Goal: Check status: Check status

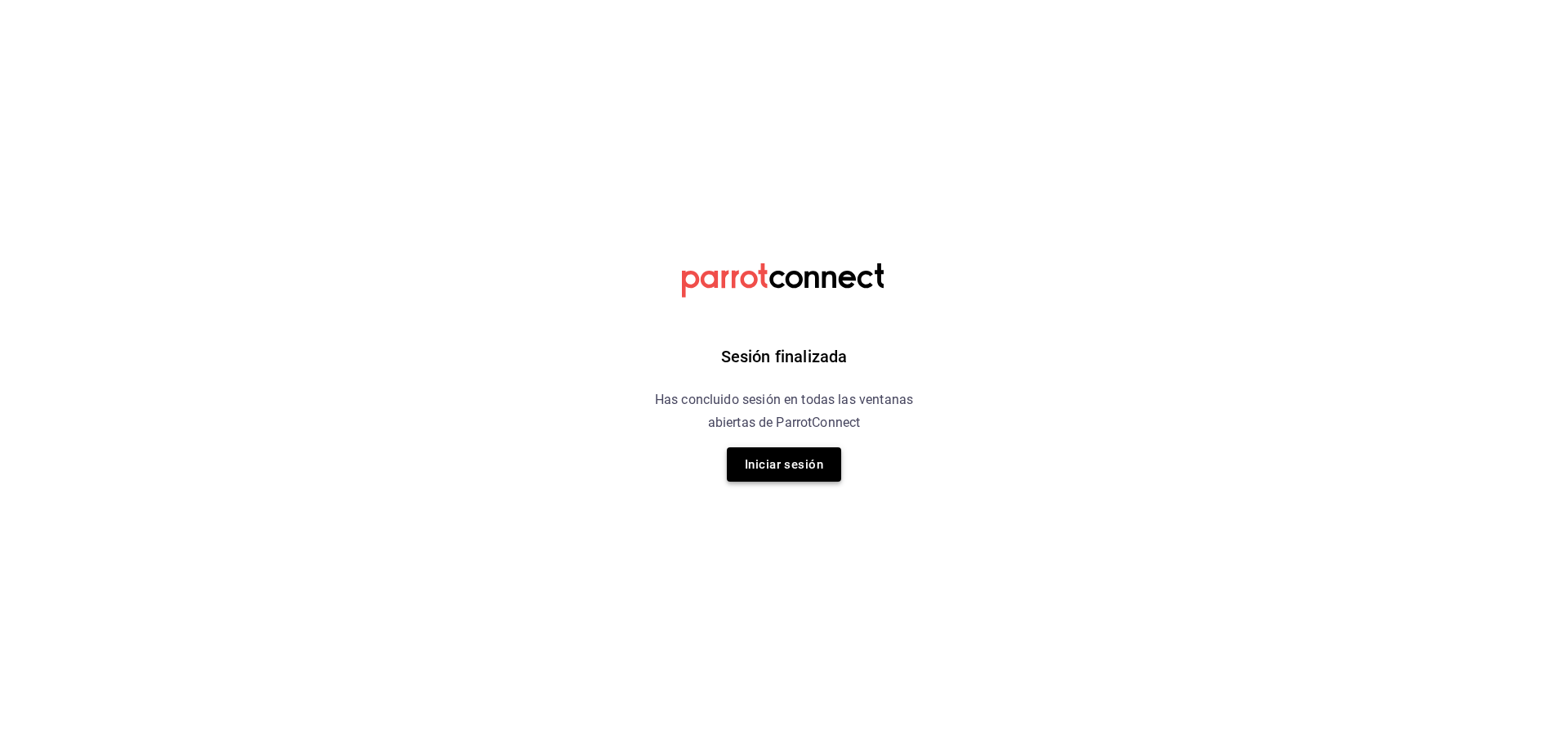
click at [797, 464] on button "Iniciar sesión" at bounding box center [784, 464] width 114 height 34
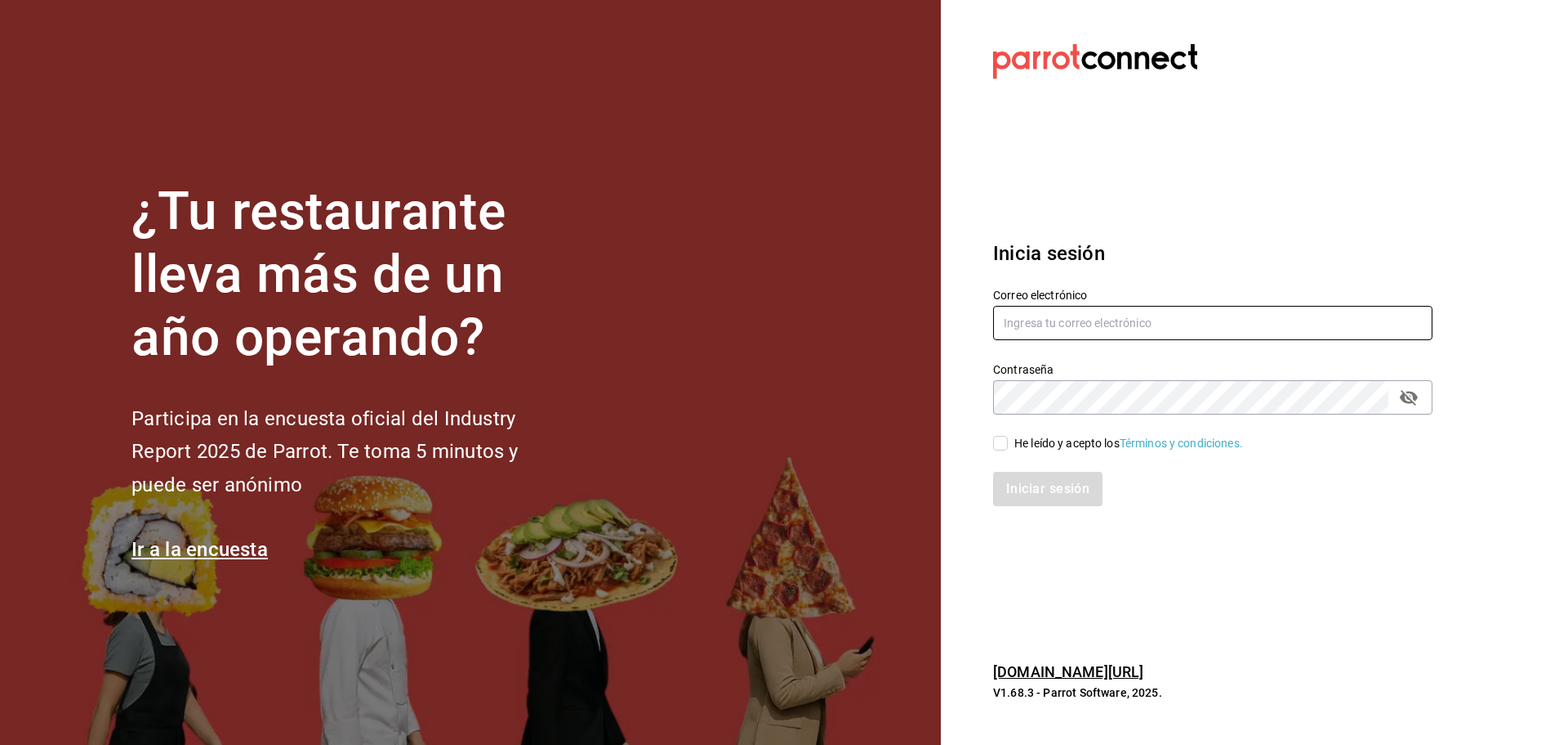
type input "eliu.tonacatl.almacenmp@gmail.com"
click at [995, 448] on input "He leído y acepto los Términos y condiciones." at bounding box center [1000, 442] width 14 height 14
checkbox input "true"
click at [1007, 485] on button "Iniciar sesión" at bounding box center [1048, 489] width 111 height 34
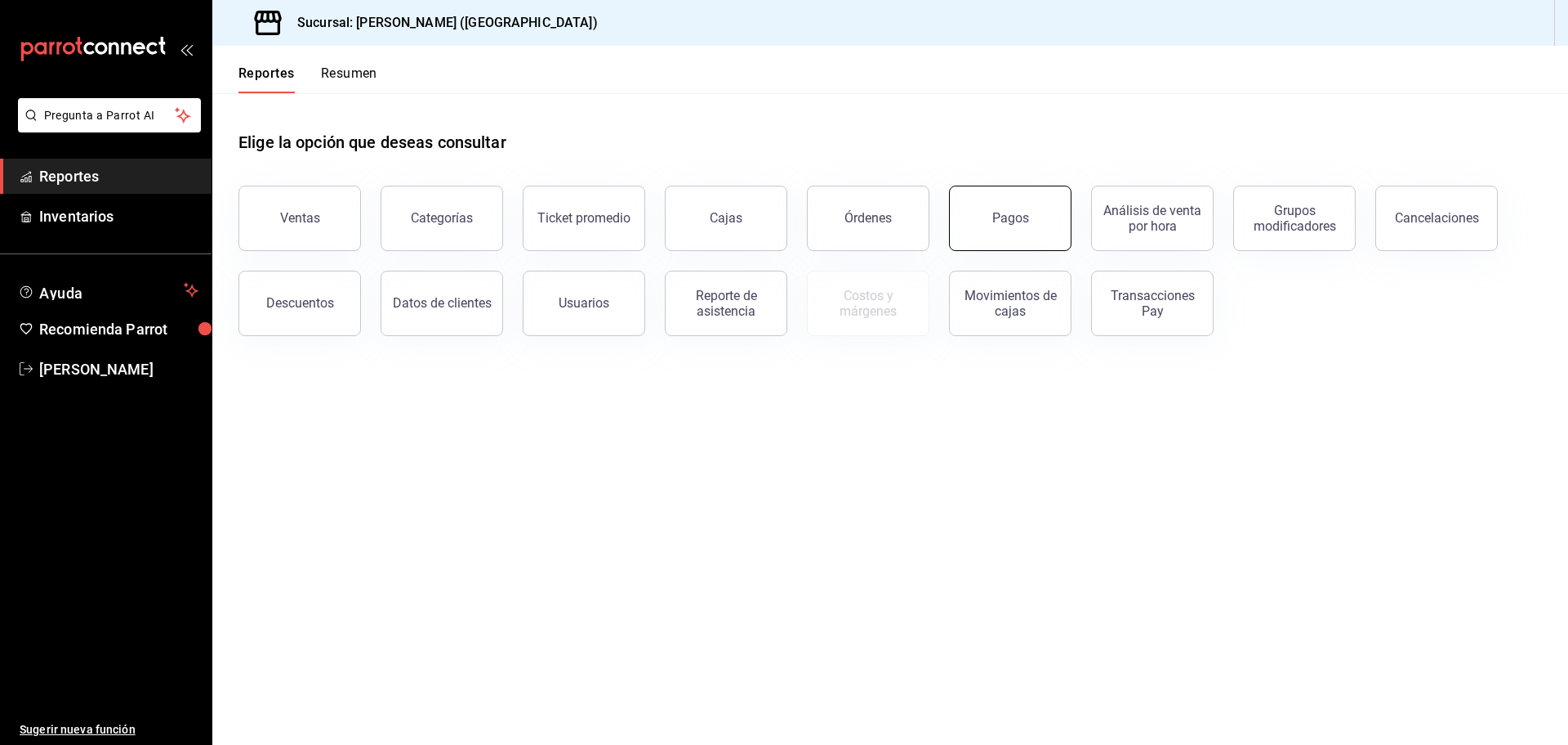
click at [969, 227] on button "Pagos" at bounding box center [1010, 218] width 122 height 65
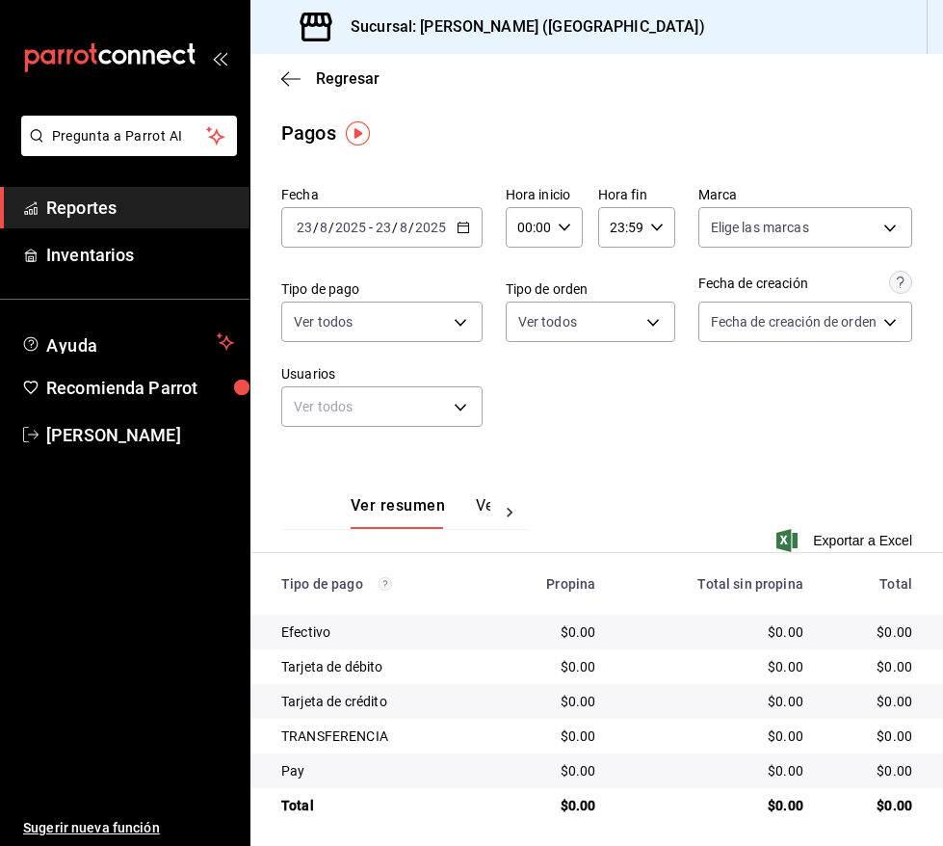
click at [464, 230] on icon "button" at bounding box center [463, 227] width 13 height 13
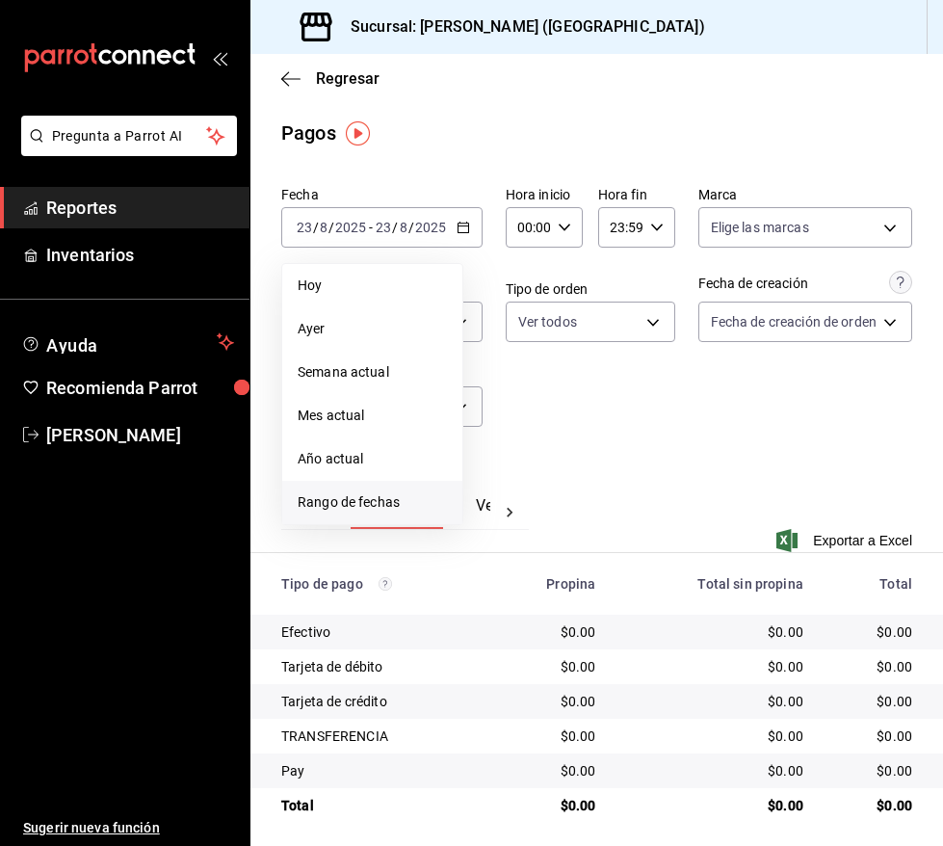
click at [392, 518] on li "Rango de fechas" at bounding box center [372, 502] width 180 height 43
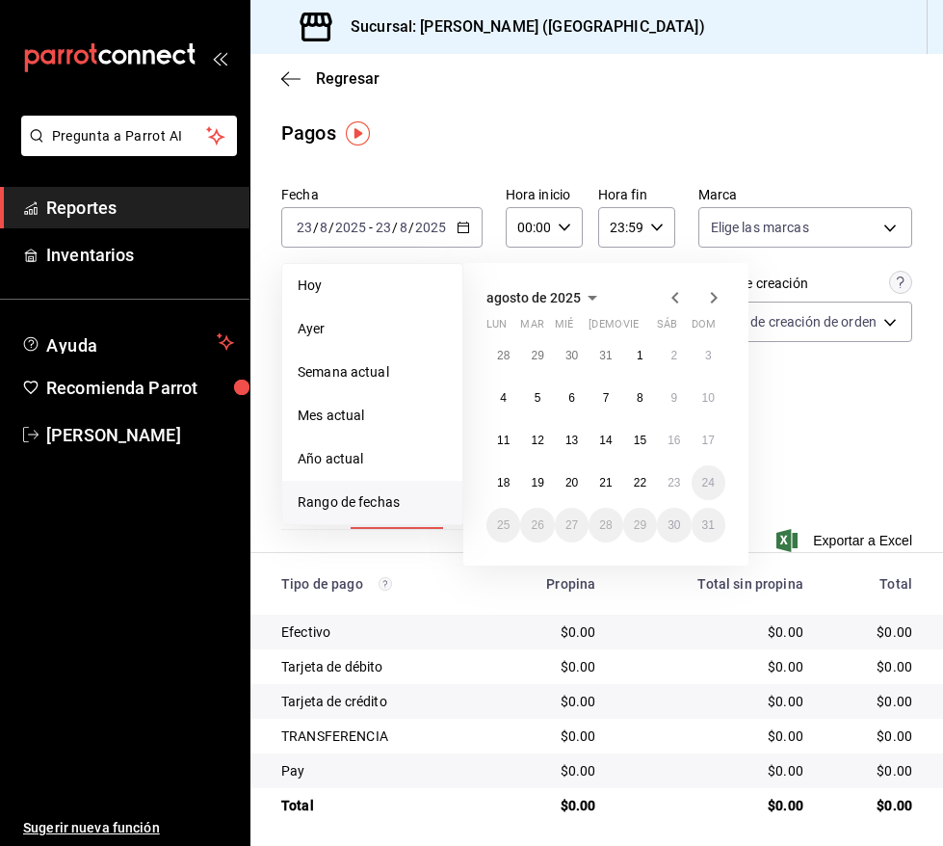
click at [393, 509] on span "Rango de fechas" at bounding box center [372, 502] width 149 height 20
click at [647, 482] on button "22" at bounding box center [640, 482] width 34 height 35
click at [644, 480] on abbr "22" at bounding box center [640, 482] width 13 height 13
